Goal: Task Accomplishment & Management: Manage account settings

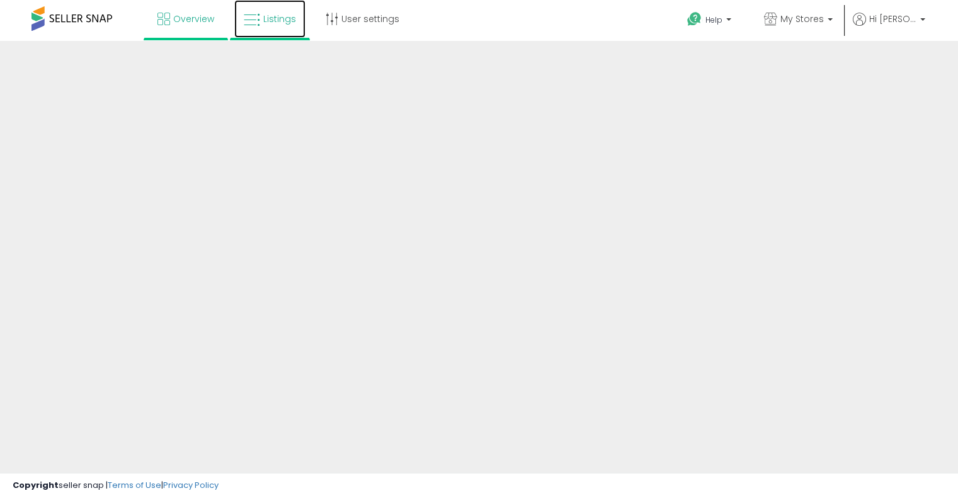
click at [265, 22] on span "Listings" at bounding box center [279, 19] width 33 height 13
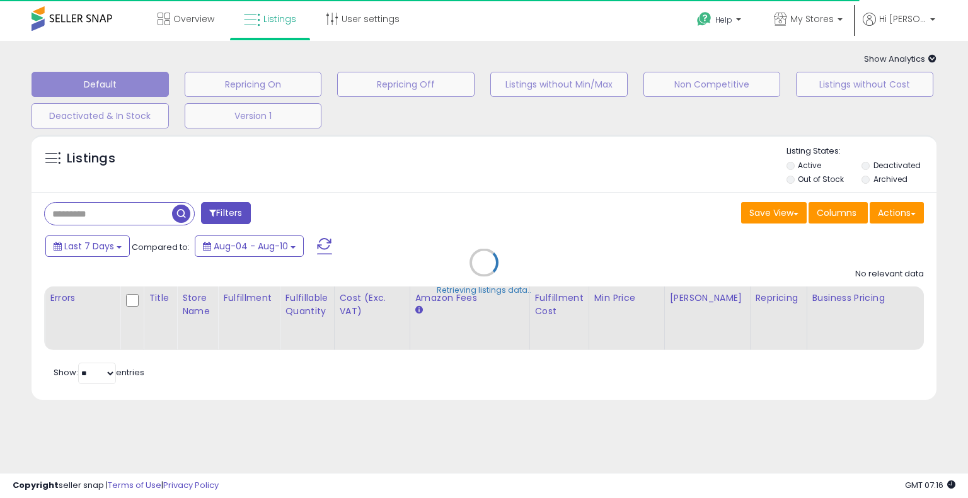
click at [931, 61] on icon at bounding box center [932, 59] width 8 height 8
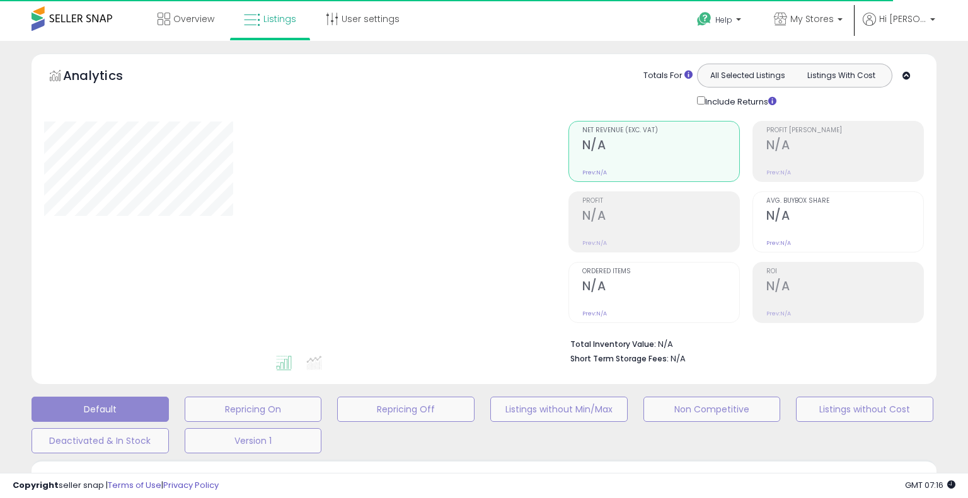
type input "**********"
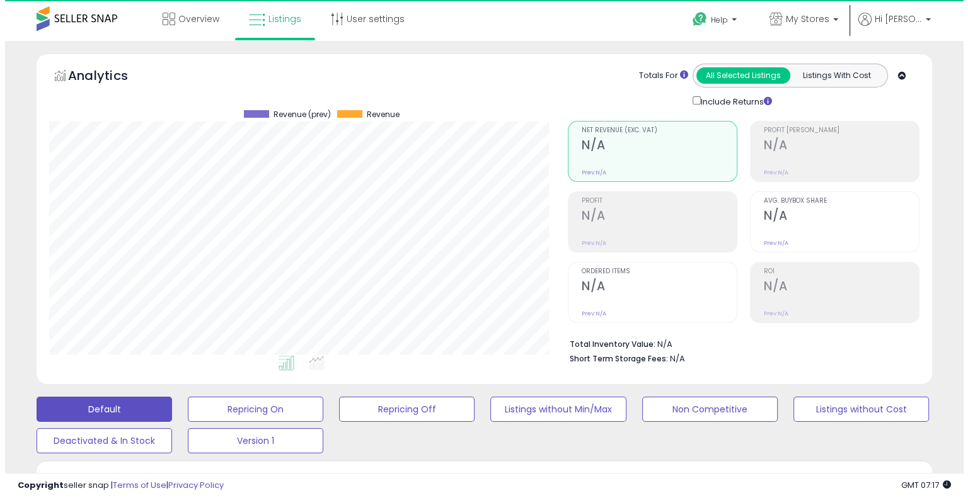
scroll to position [258, 518]
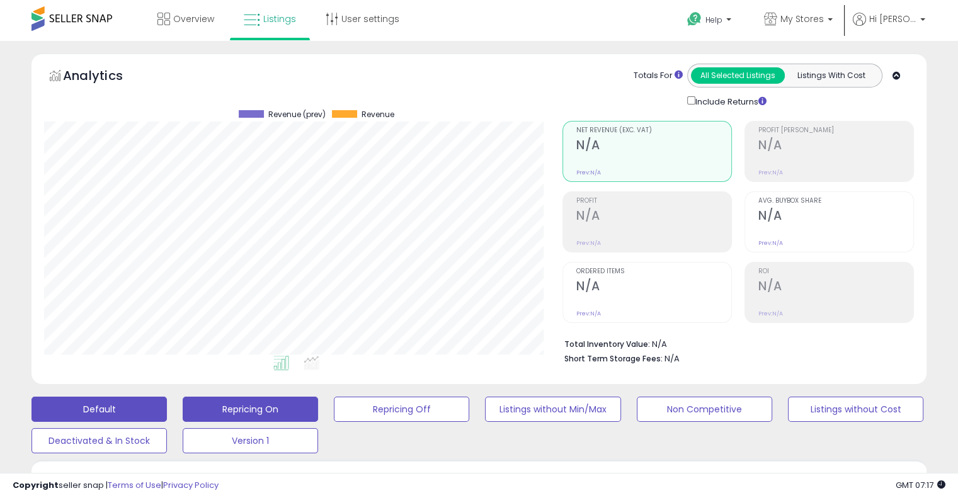
click at [285, 408] on button "Repricing On" at bounding box center [250, 409] width 135 height 25
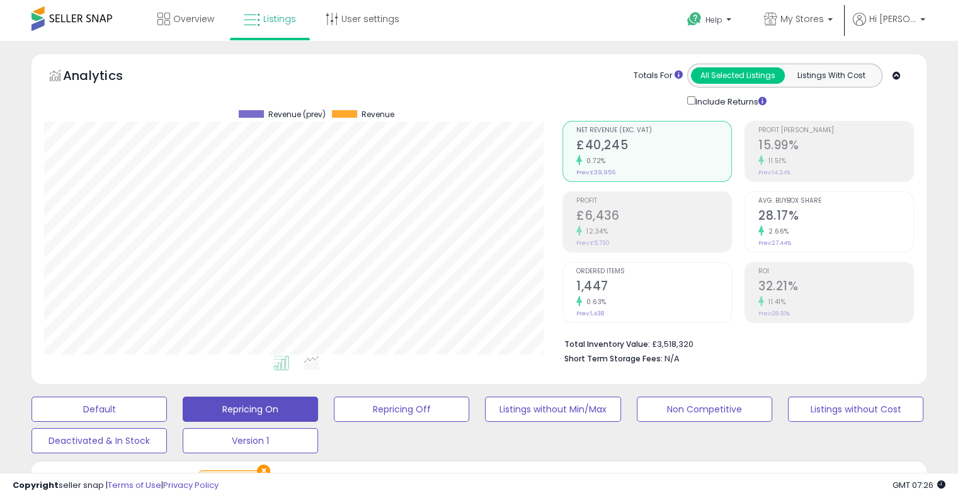
click at [897, 80] on div at bounding box center [897, 77] width 8 height 12
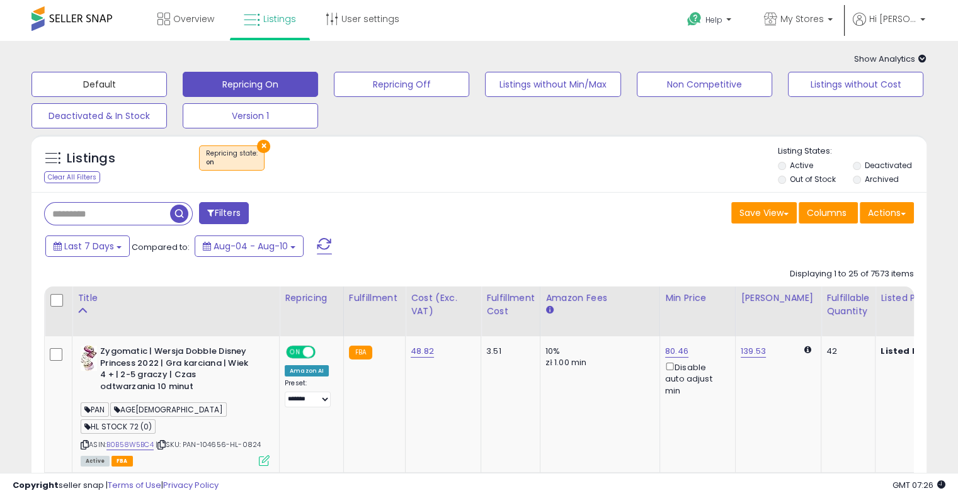
click at [134, 76] on button "Default" at bounding box center [98, 84] width 135 height 25
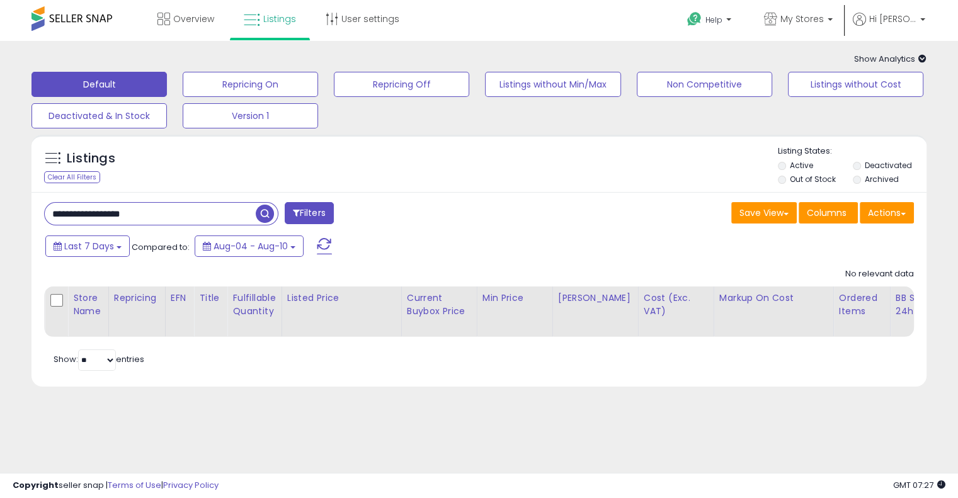
click at [118, 217] on input "**********" at bounding box center [150, 214] width 211 height 22
paste input "text"
click at [270, 215] on span "button" at bounding box center [265, 214] width 18 height 18
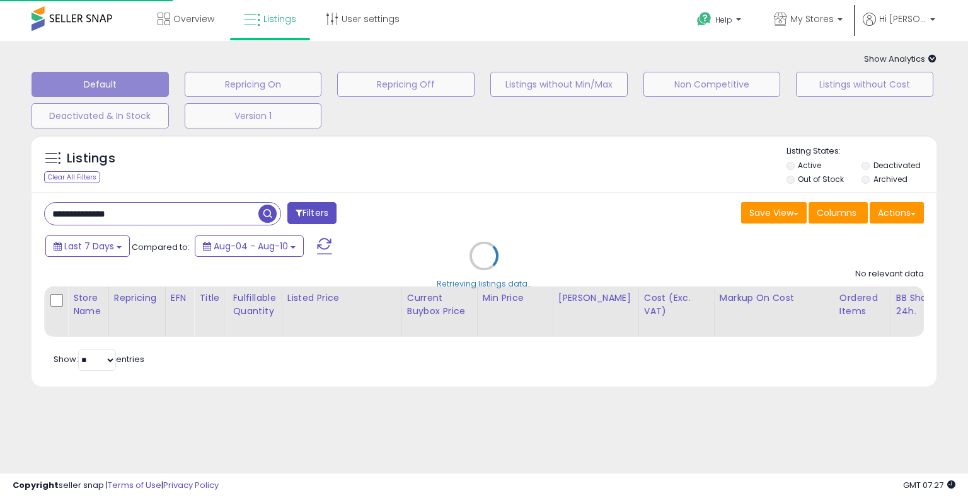
click at [466, 199] on div "Retrieving listings data.." at bounding box center [484, 266] width 924 height 274
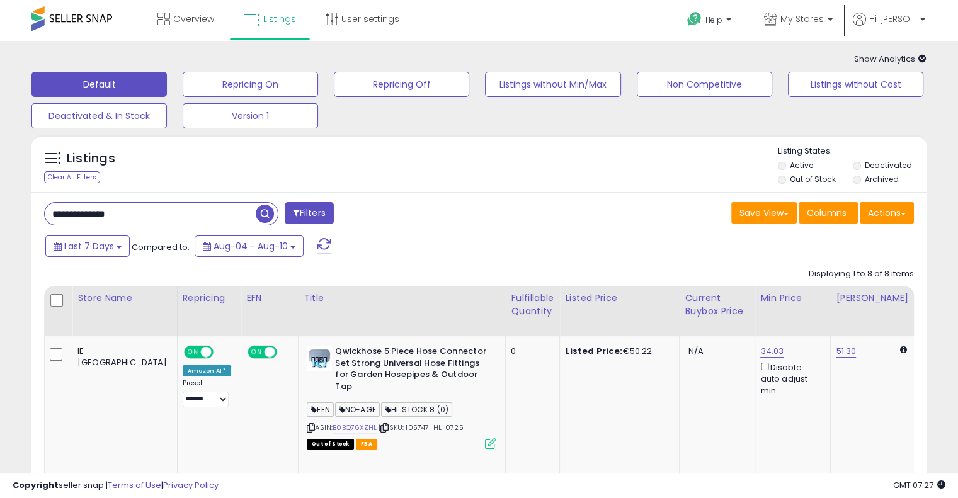
drag, startPoint x: 920, startPoint y: 1, endPoint x: 556, endPoint y: 226, distance: 427.4
click at [556, 226] on div "Save View Save As New View Update Current View Columns Actions Import Export Vi…" at bounding box center [701, 214] width 445 height 25
drag, startPoint x: 89, startPoint y: 210, endPoint x: 4, endPoint y: 193, distance: 86.7
click at [259, 216] on span "button" at bounding box center [265, 214] width 18 height 18
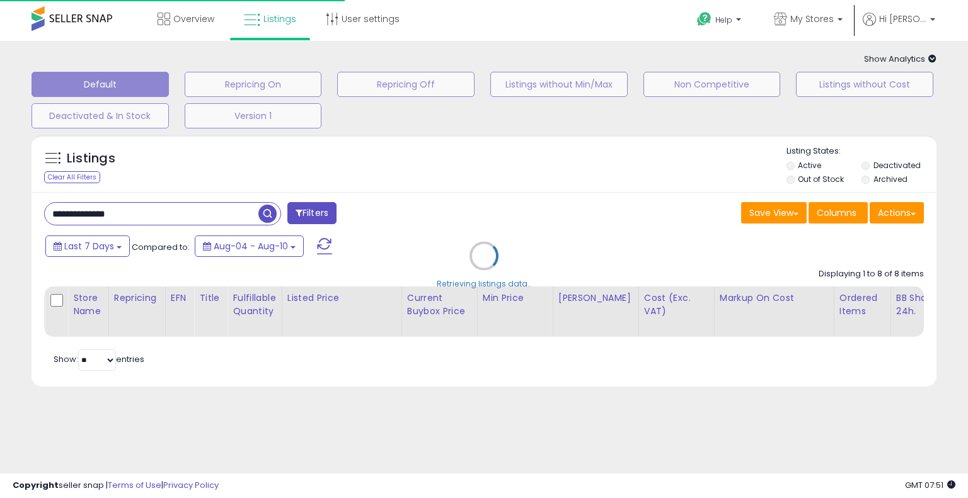
click at [449, 187] on div "Retrieving listings data.." at bounding box center [484, 266] width 924 height 274
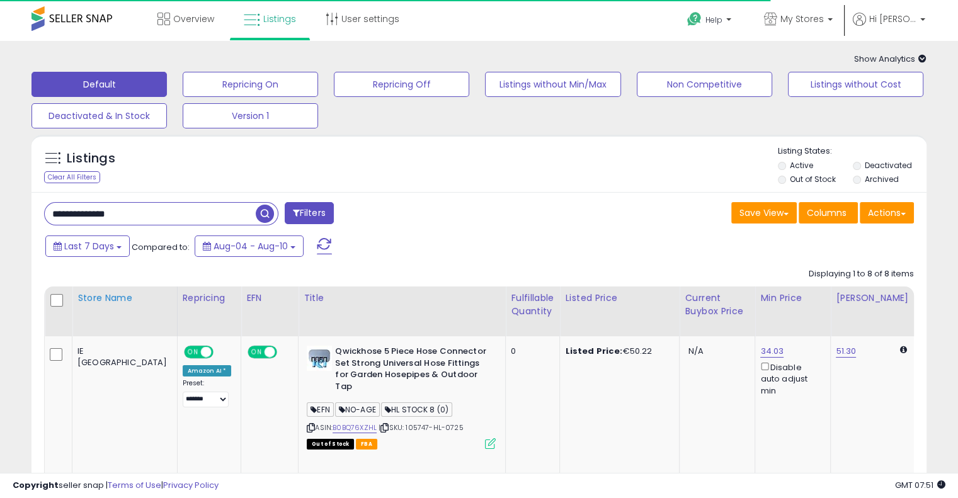
click at [86, 305] on div "Store Name" at bounding box center [124, 298] width 94 height 13
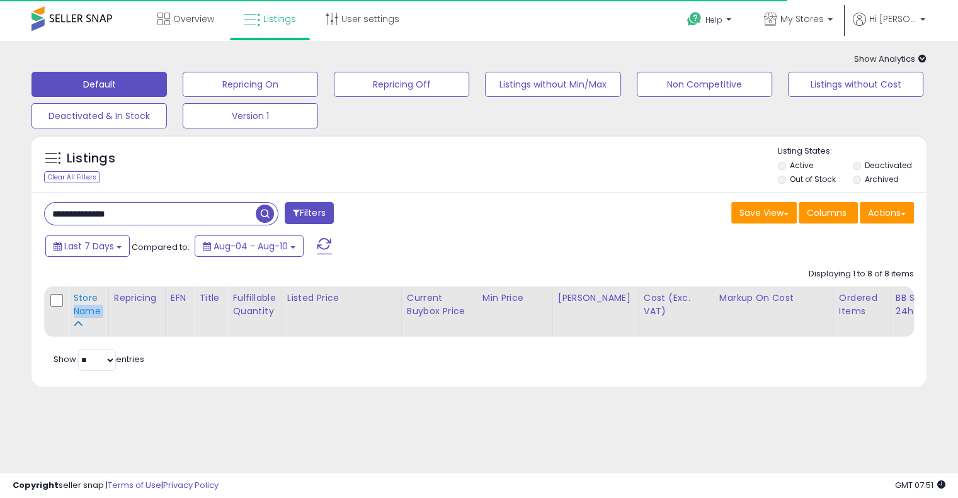
click at [86, 312] on div "Store Name" at bounding box center [88, 305] width 30 height 26
click at [472, 234] on div "Last 7 Days Compared to: Aug-04 - Aug-10" at bounding box center [368, 248] width 653 height 28
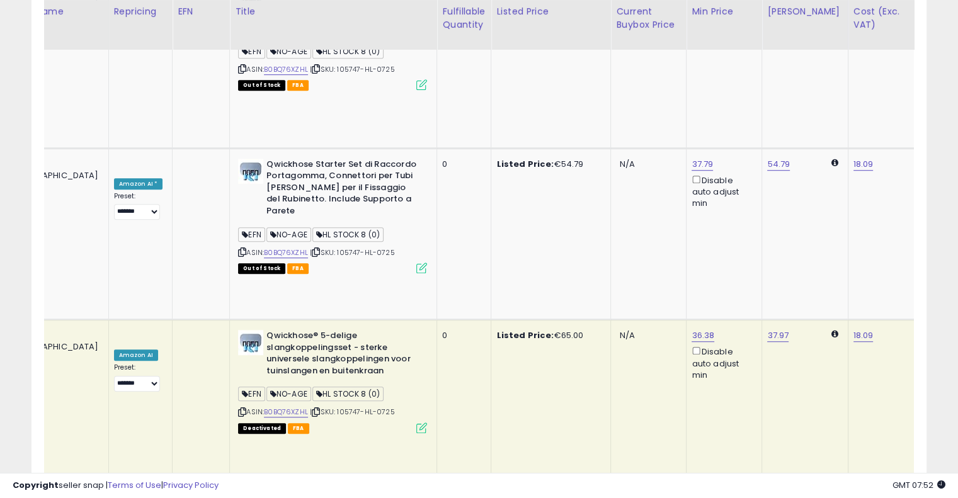
scroll to position [0, 132]
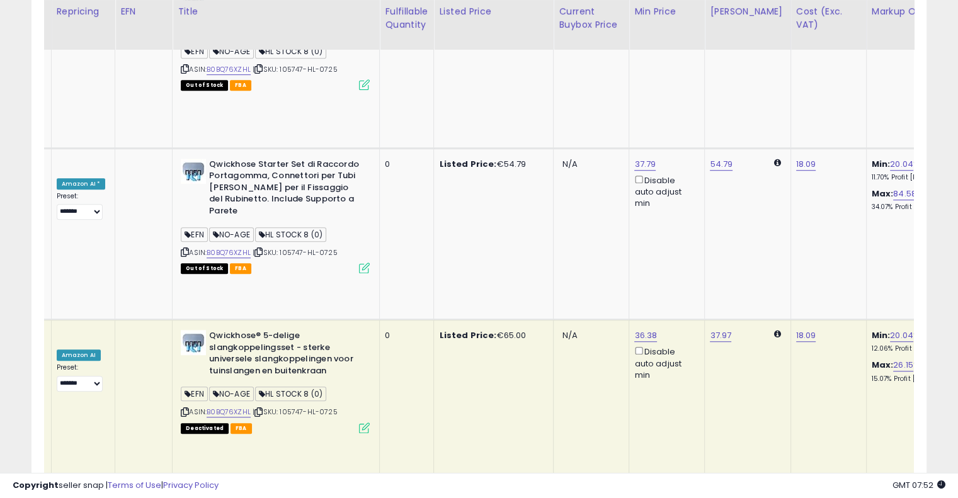
drag, startPoint x: 487, startPoint y: 208, endPoint x: 556, endPoint y: 195, distance: 70.5
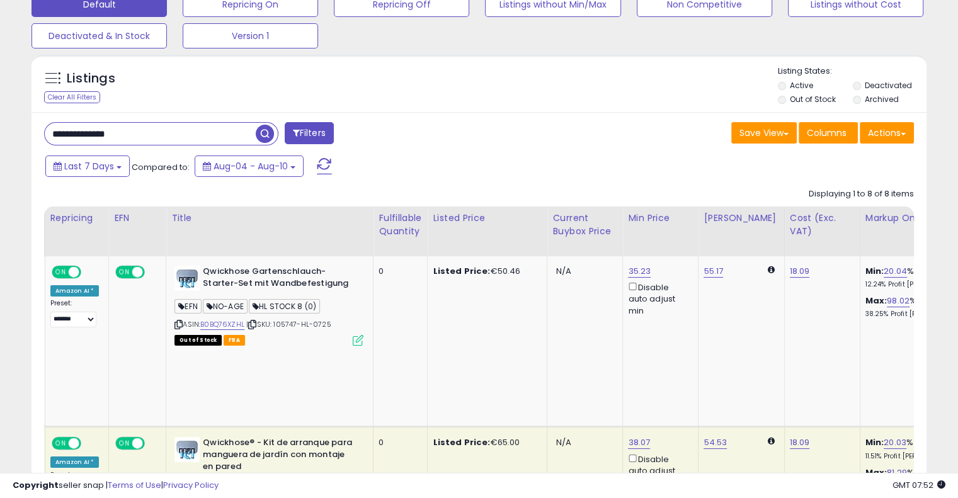
scroll to position [0, 0]
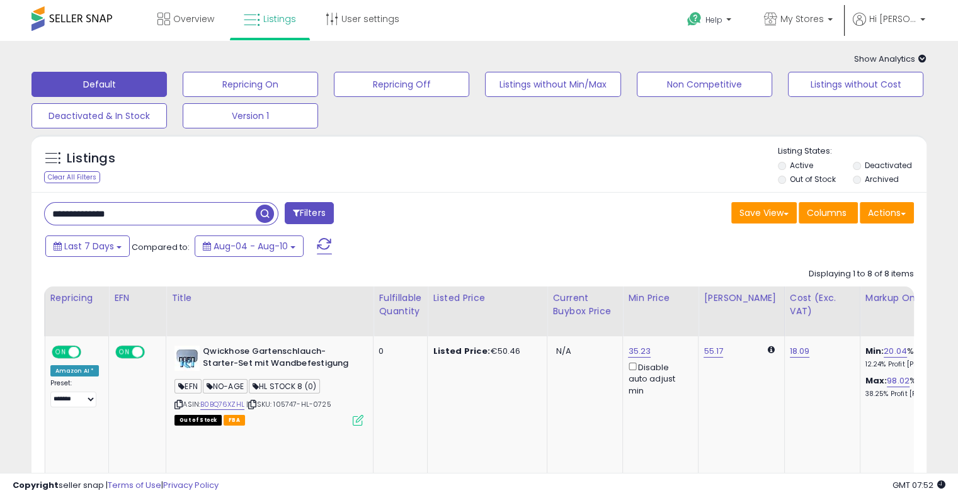
drag, startPoint x: 202, startPoint y: 215, endPoint x: 0, endPoint y: 203, distance: 201.9
paste input "text"
type input "**********"
click at [265, 216] on span "button" at bounding box center [265, 214] width 18 height 18
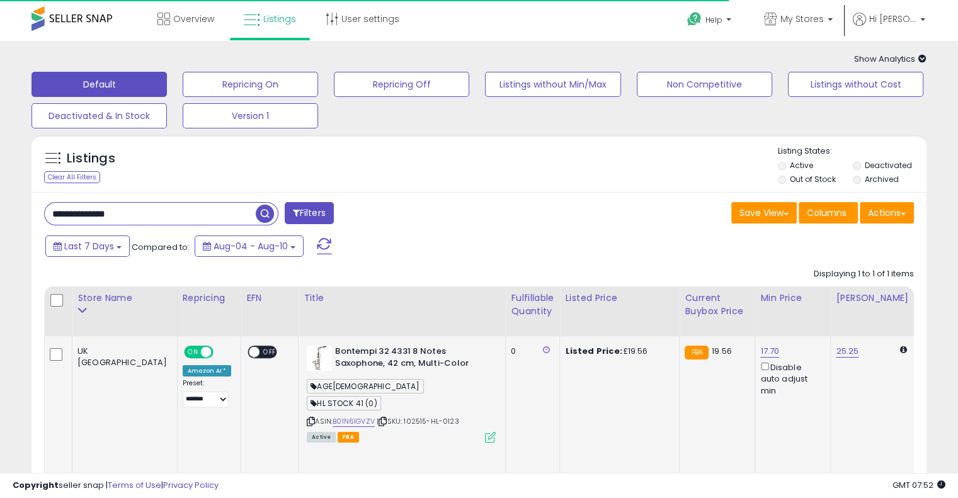
drag, startPoint x: 481, startPoint y: 371, endPoint x: 330, endPoint y: 369, distance: 151.2
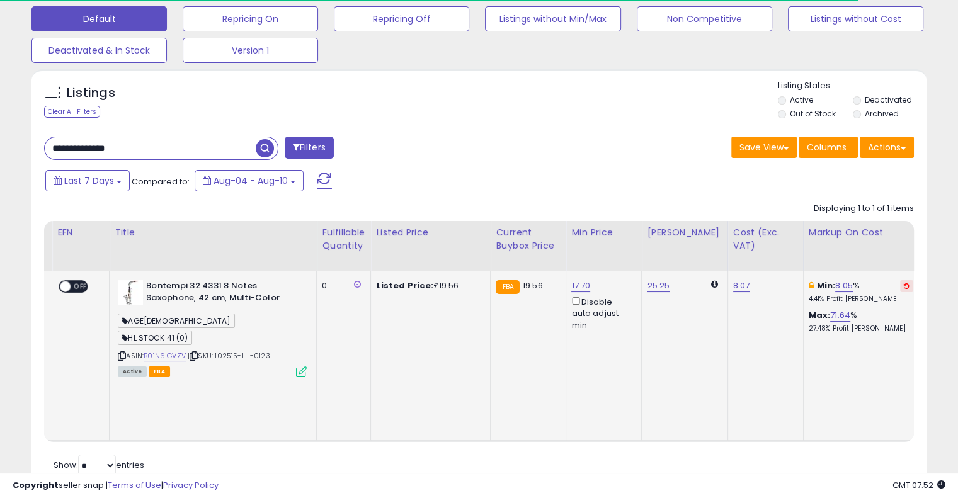
scroll to position [0, 189]
drag, startPoint x: 481, startPoint y: 310, endPoint x: 557, endPoint y: 297, distance: 77.4
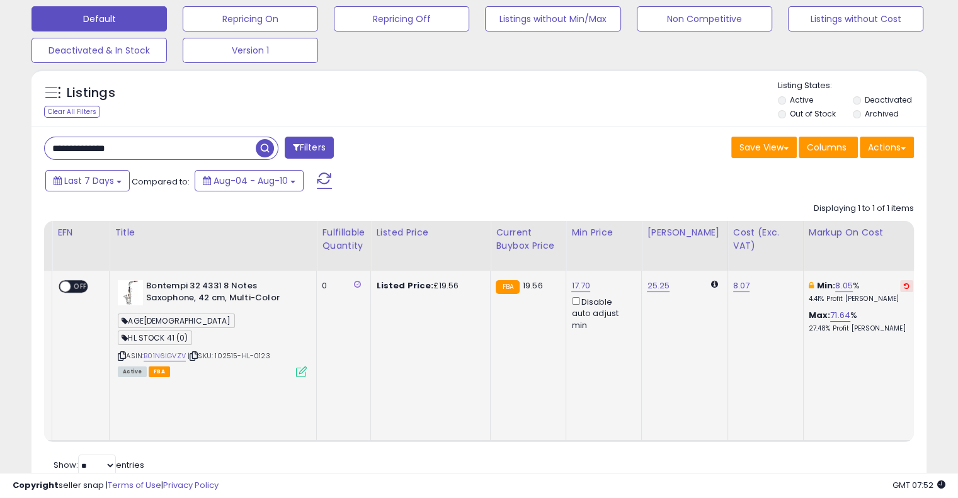
click at [900, 287] on button at bounding box center [906, 286] width 13 height 12
